Goal: Task Accomplishment & Management: Manage account settings

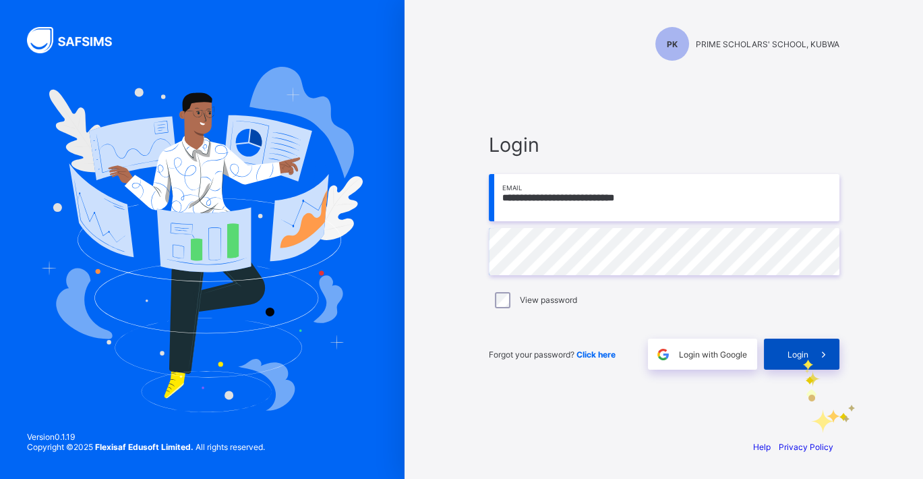
click at [803, 358] on span "Login" at bounding box center [798, 354] width 21 height 10
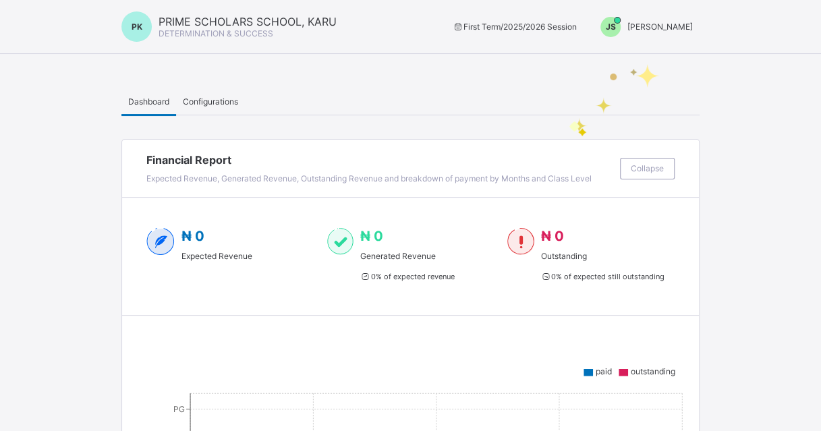
click at [676, 22] on span "[PERSON_NAME]" at bounding box center [659, 27] width 65 height 10
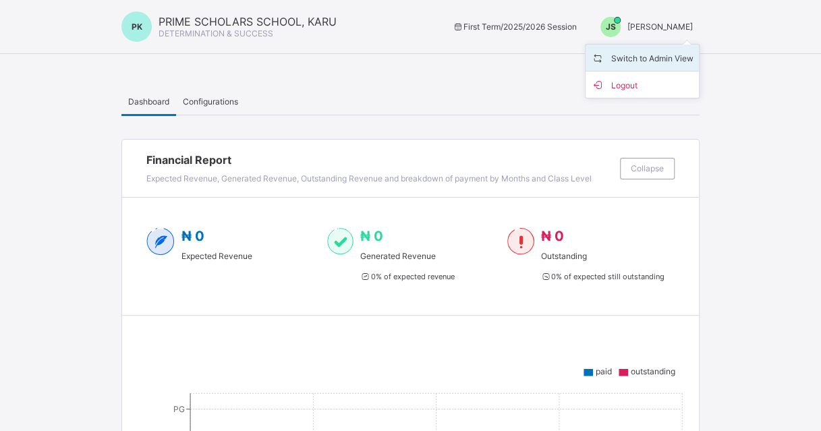
click at [687, 53] on span "Switch to Admin View" at bounding box center [642, 58] width 103 height 16
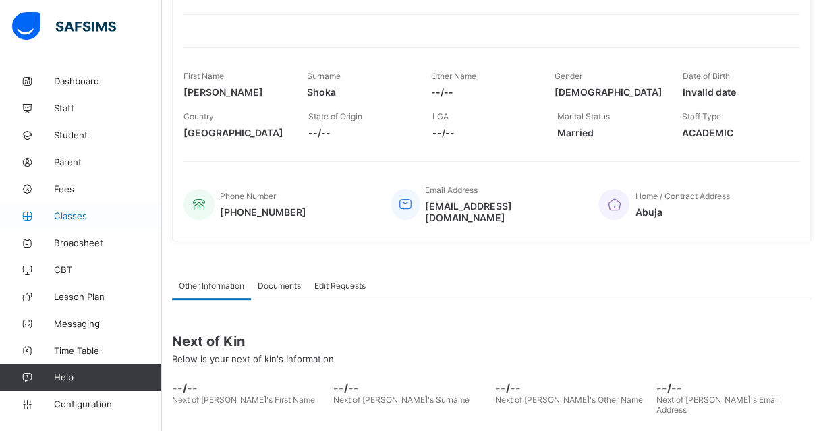
scroll to position [34, 0]
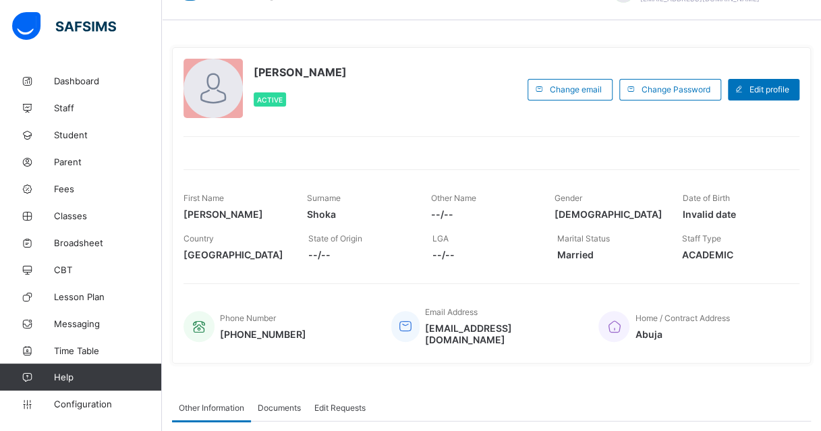
drag, startPoint x: 130, startPoint y: 171, endPoint x: 312, endPoint y: 134, distance: 186.0
click at [312, 134] on div "Joel Shoka Active Change email Change Password Edit profile First Name Joel Sur…" at bounding box center [491, 205] width 639 height 316
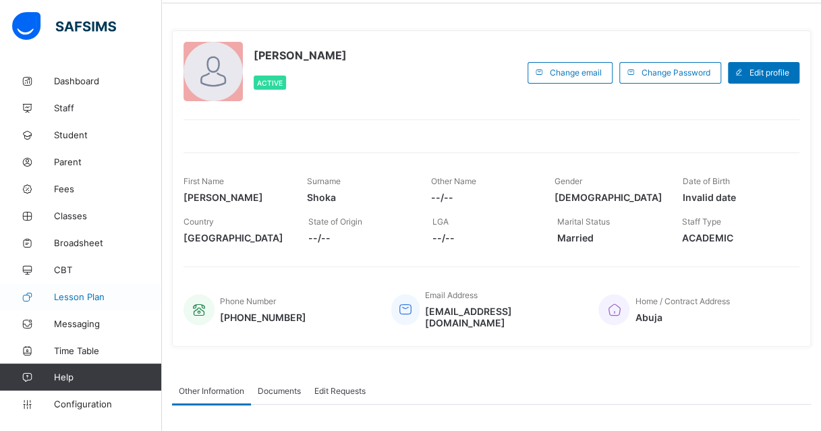
scroll to position [0, 0]
